Goal: Task Accomplishment & Management: Manage account settings

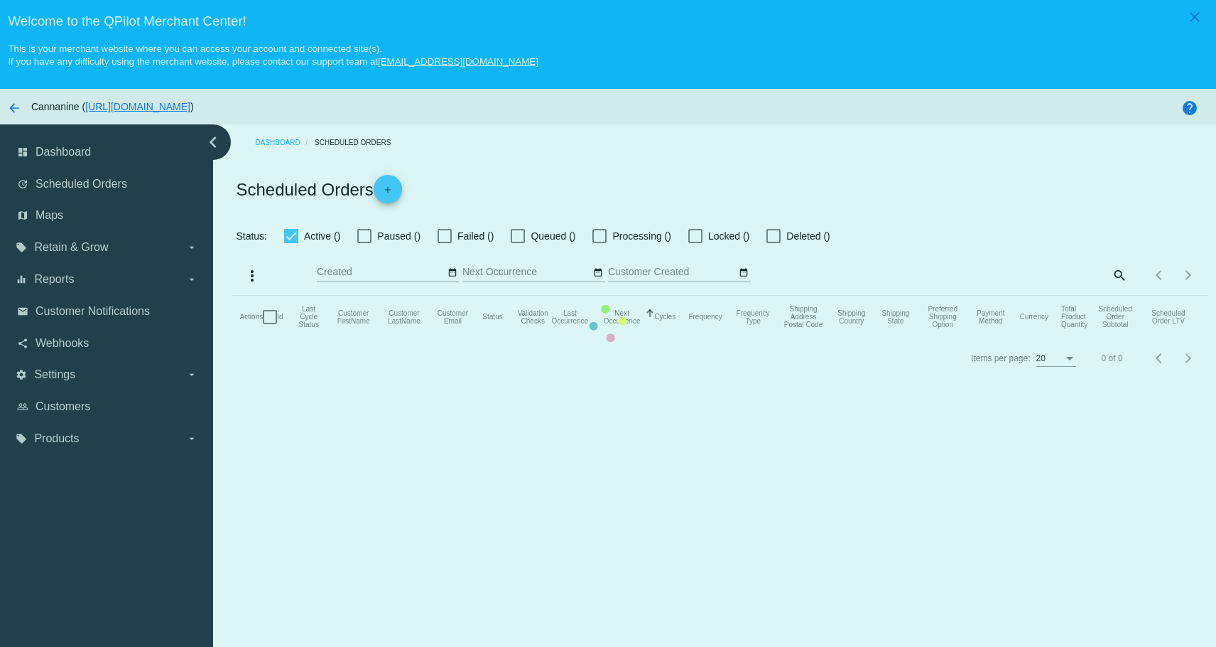
checkbox input "true"
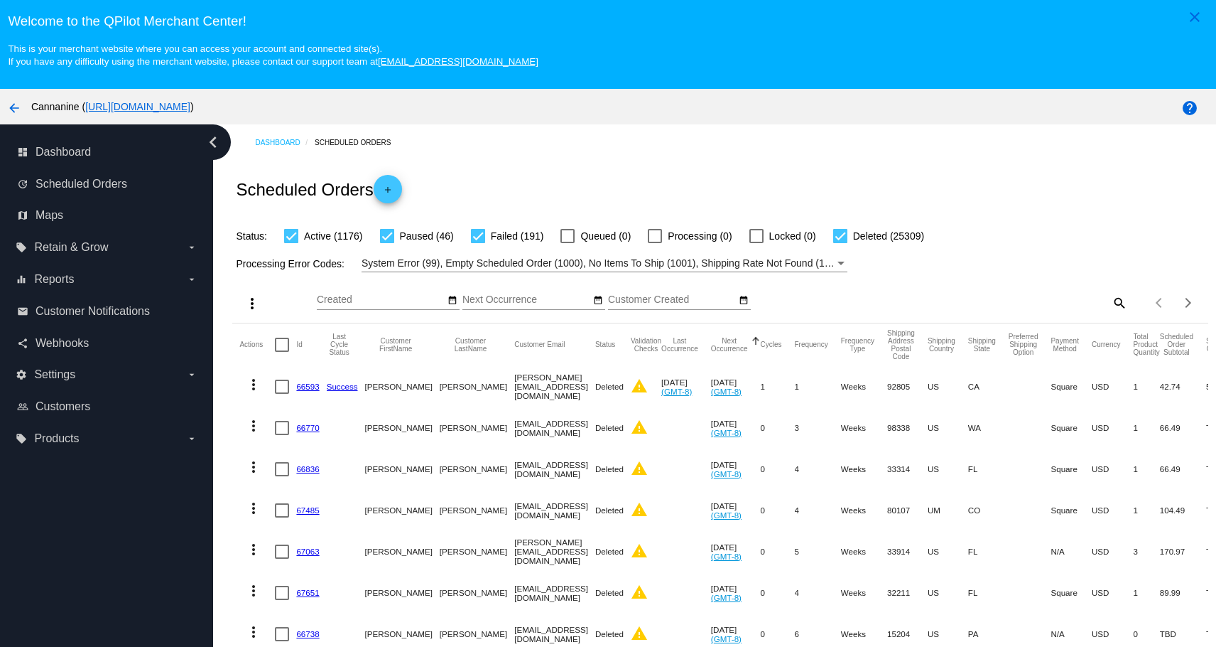
click at [1110, 300] on mat-icon "search" at bounding box center [1118, 302] width 17 height 22
click at [906, 300] on input "Search" at bounding box center [1006, 299] width 243 height 11
paste input "[EMAIL_ADDRESS][DOMAIN_NAME]"
type input "[EMAIL_ADDRESS][DOMAIN_NAME]"
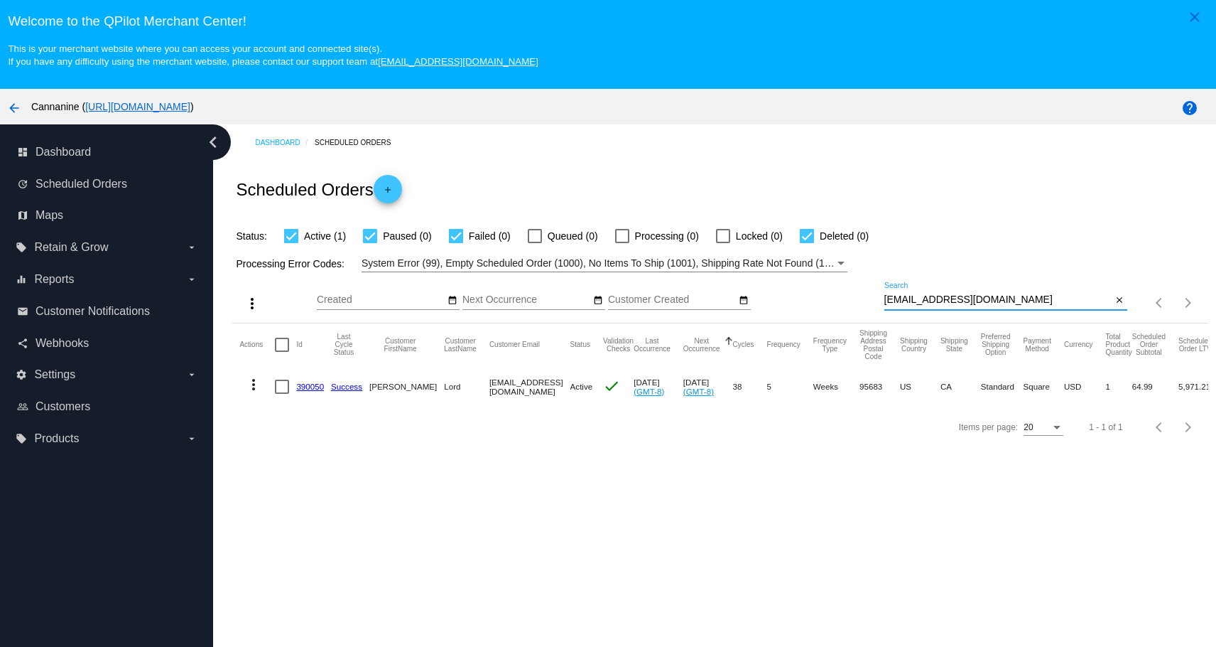
click at [306, 383] on link "390050" at bounding box center [310, 386] width 28 height 9
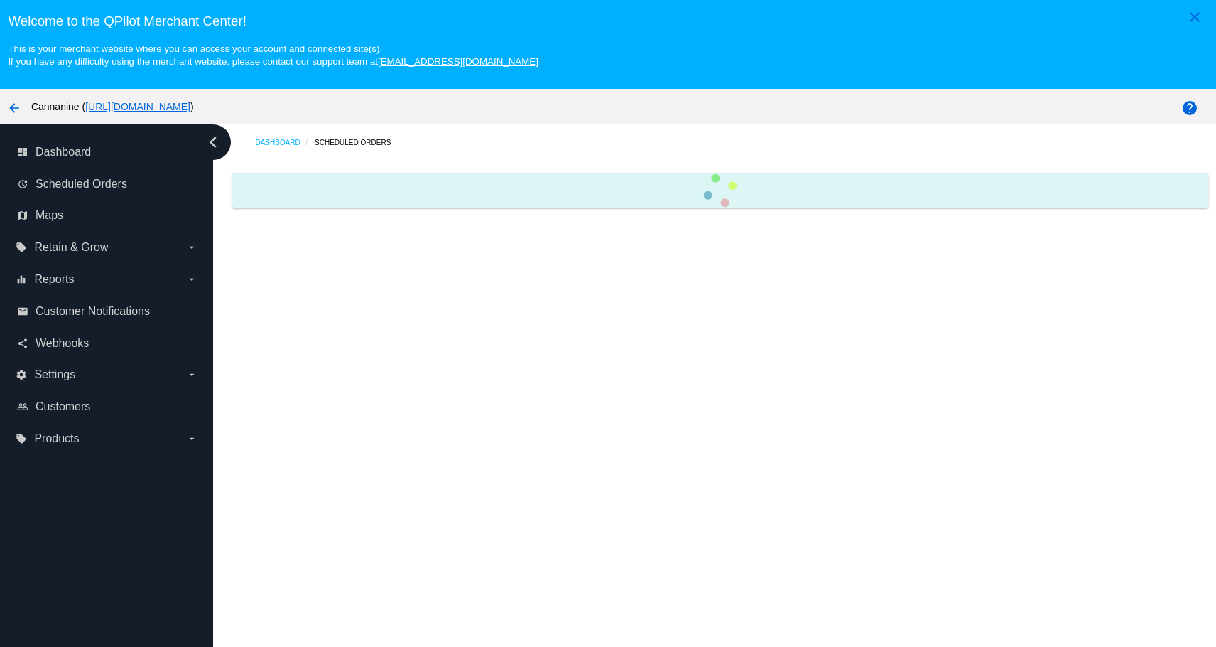
click at [306, 383] on div "Dashboard Scheduled Orders" at bounding box center [714, 411] width 1003 height 575
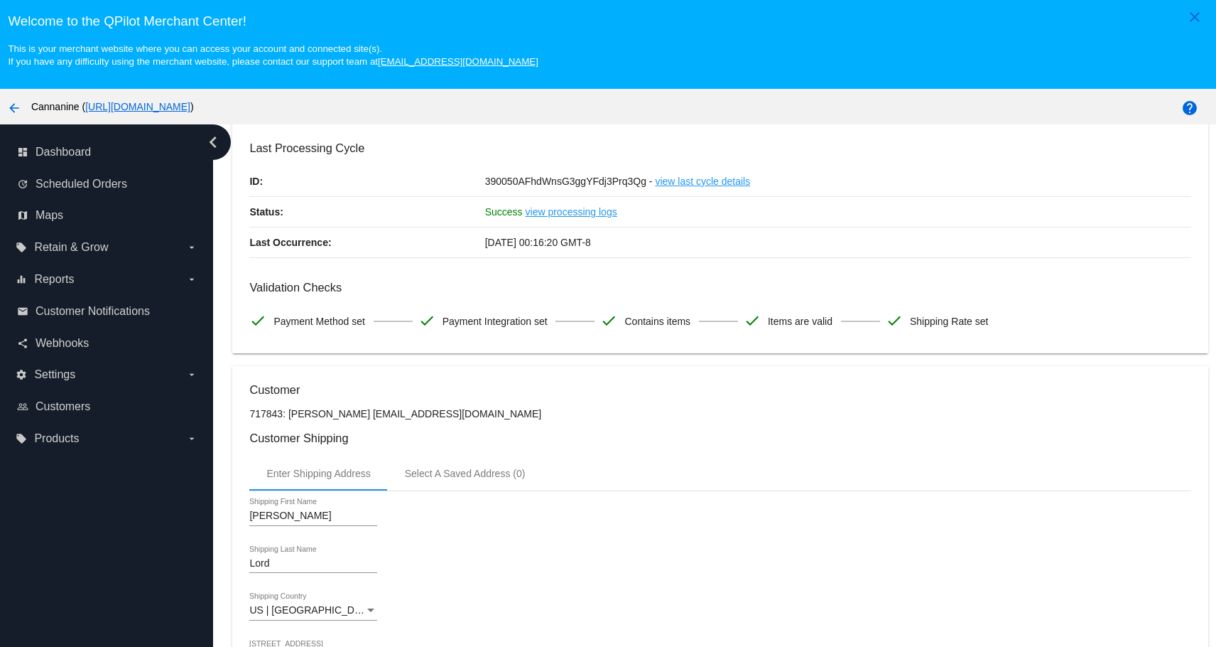
scroll to position [355, 0]
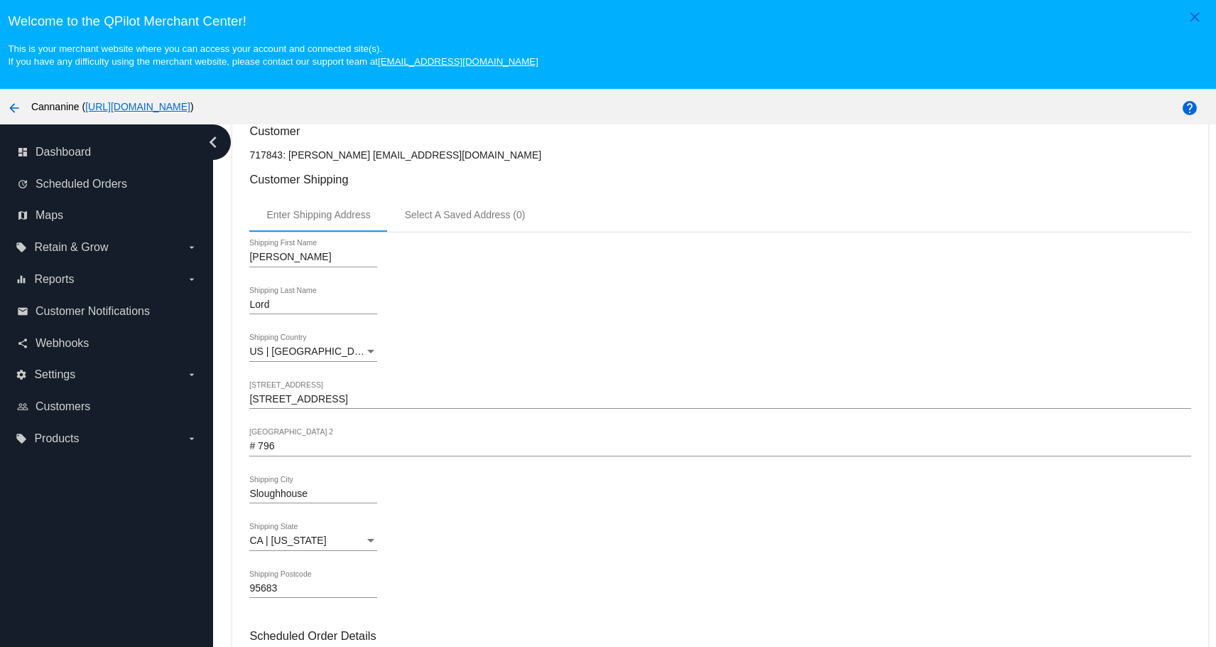
click at [677, 363] on div "US | [GEOGRAPHIC_DATA] Shipping Country" at bounding box center [719, 354] width 941 height 40
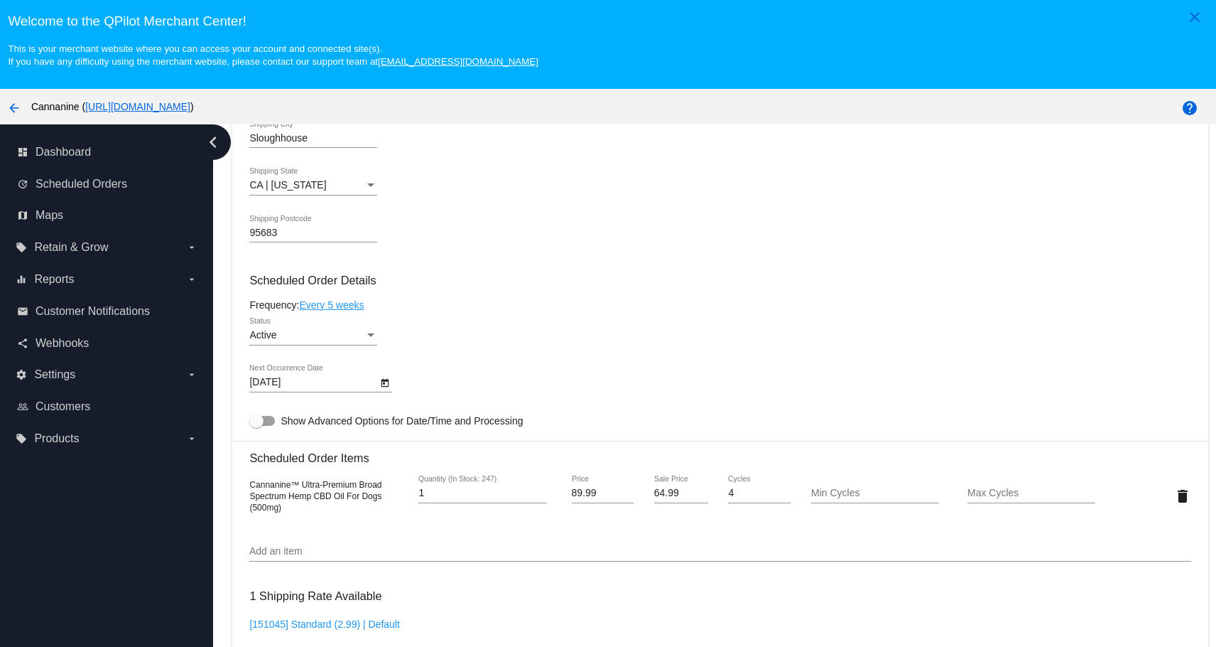
scroll to position [995, 0]
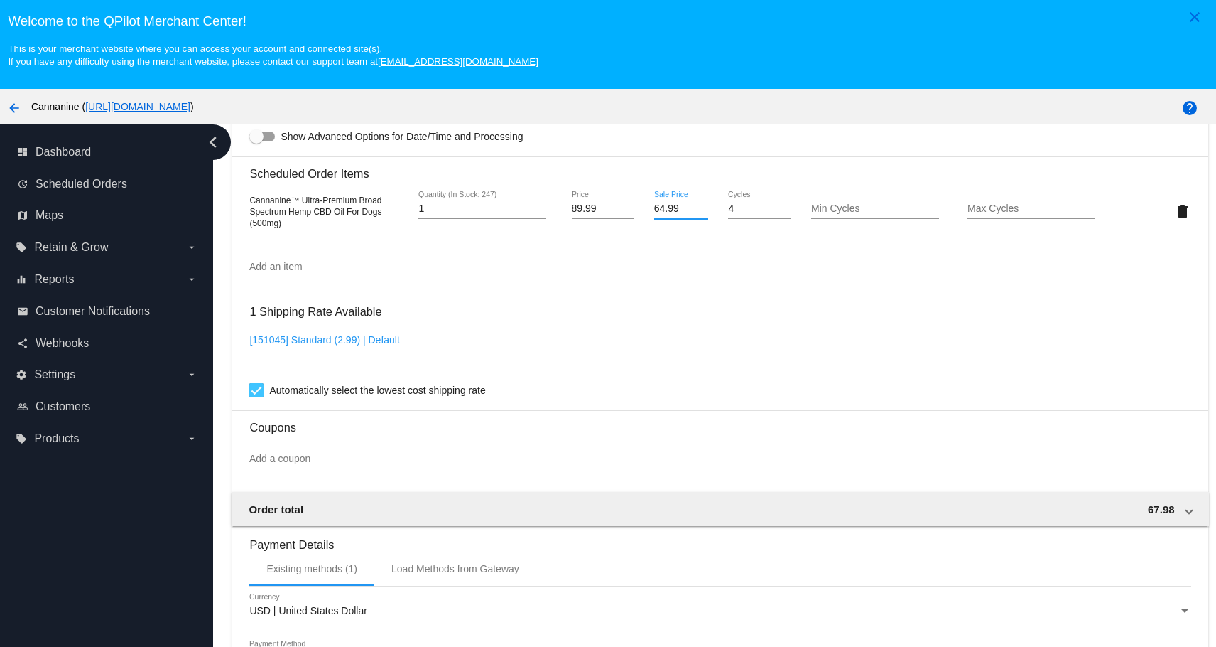
click at [656, 204] on input "64.99" at bounding box center [681, 208] width 54 height 11
type input "49.99"
click at [627, 21] on h3 "Welcome to the QPilot Merchant Center!" at bounding box center [608, 21] width 1200 height 16
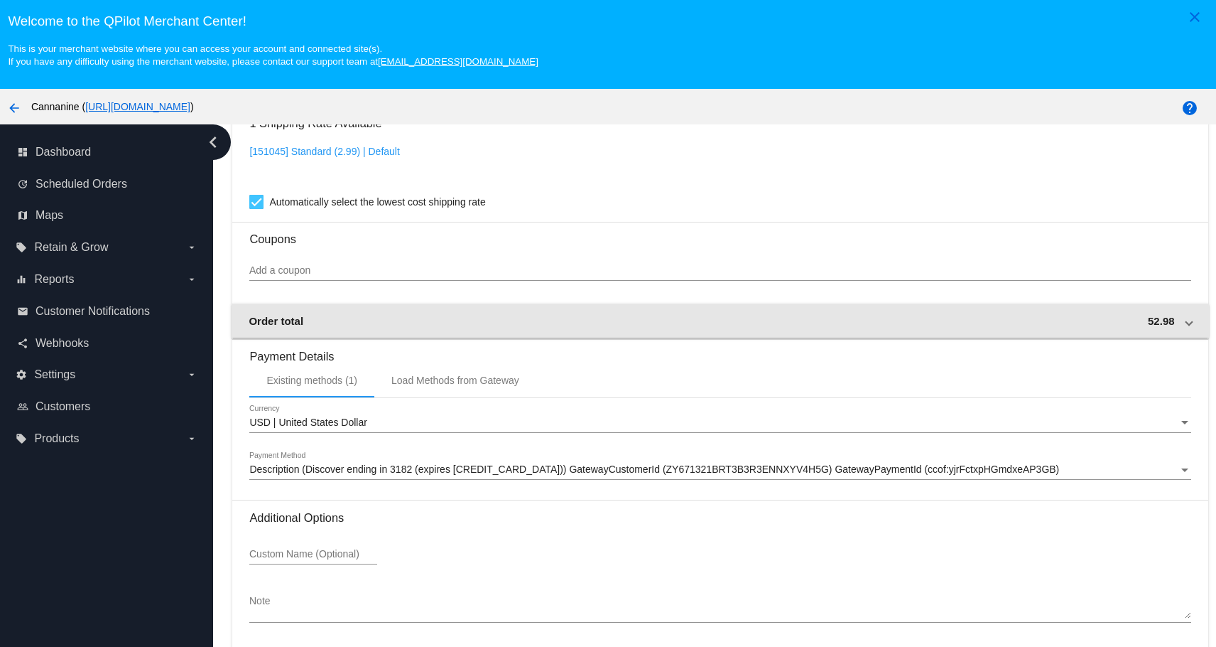
scroll to position [89, 0]
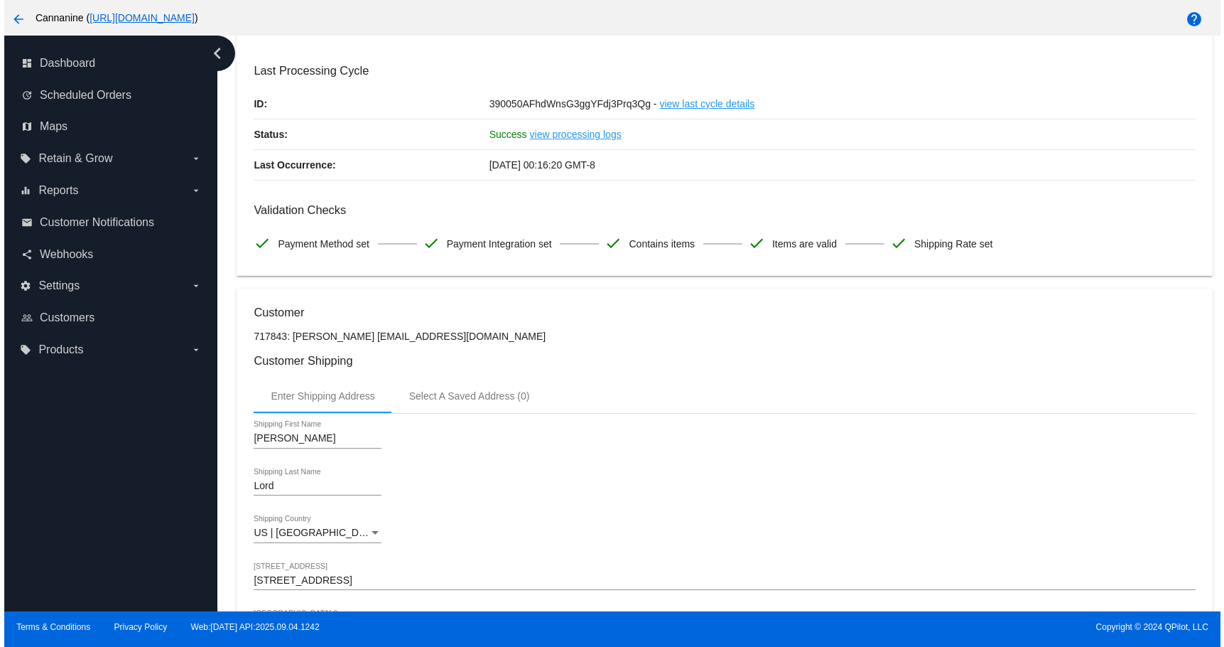
scroll to position [0, 0]
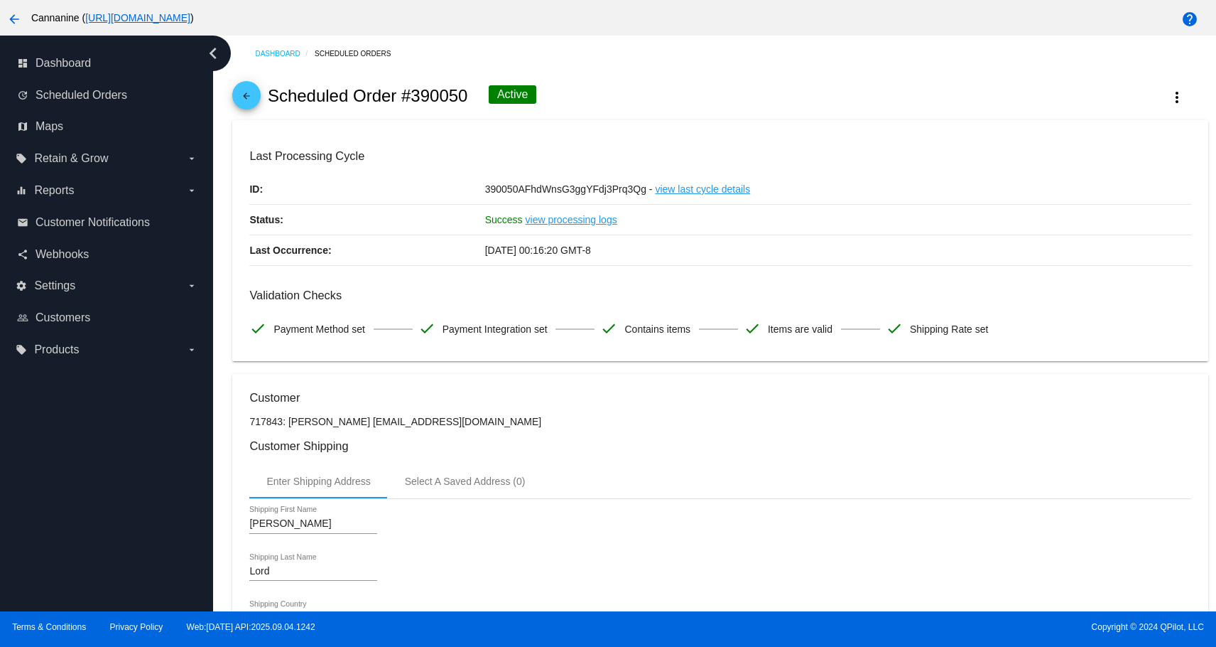
click at [247, 91] on mat-icon "arrow_back" at bounding box center [246, 99] width 17 height 17
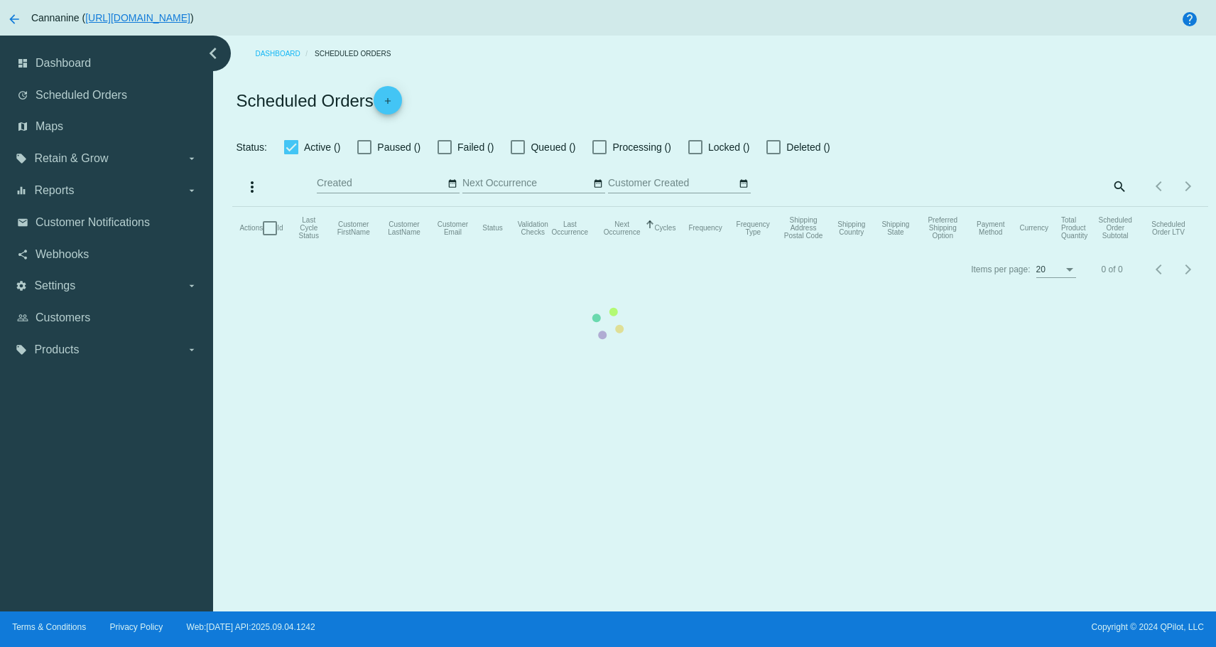
checkbox input "true"
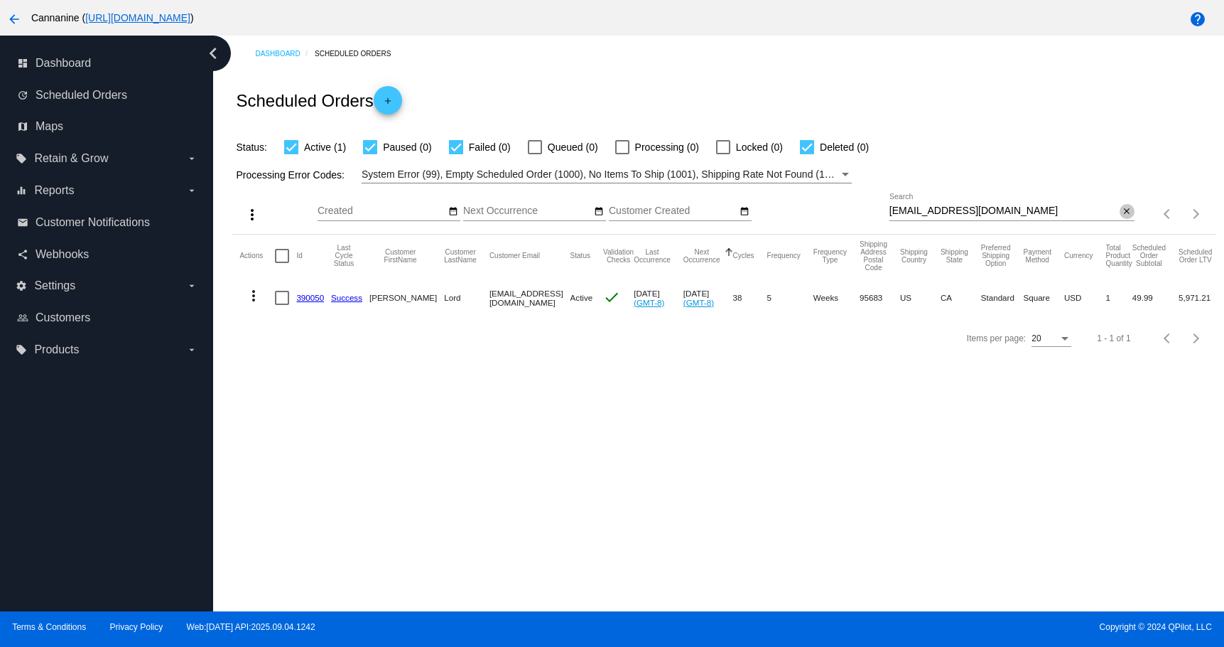
click at [1122, 211] on mat-icon "close" at bounding box center [1127, 211] width 10 height 11
